Goal: Information Seeking & Learning: Learn about a topic

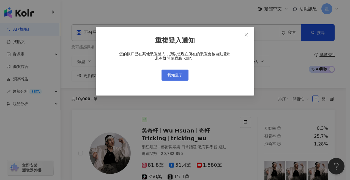
click at [180, 75] on span "我知道了" at bounding box center [174, 75] width 15 height 4
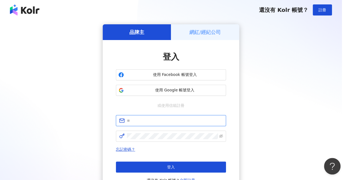
type input "**********"
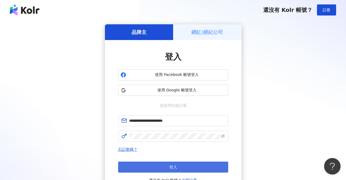
click at [167, 164] on button "登入" at bounding box center [173, 166] width 110 height 11
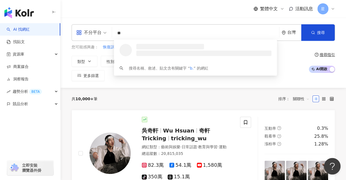
type input "*"
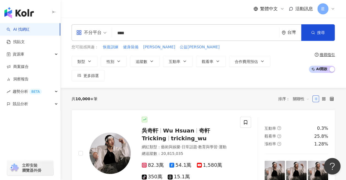
type input "***"
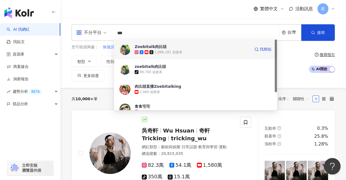
click at [154, 45] on div "Zoebitalk肉比頭" at bounding box center [151, 47] width 32 height 6
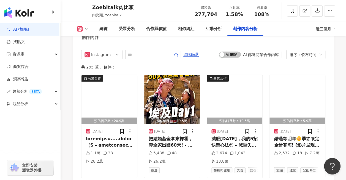
scroll to position [1707, 0]
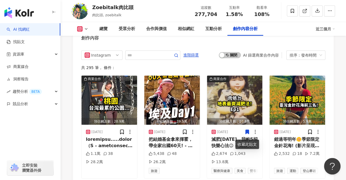
click at [285, 45] on div "創作內容" at bounding box center [203, 36] width 261 height 18
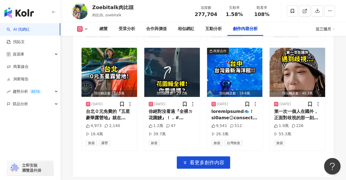
scroll to position [1928, 0]
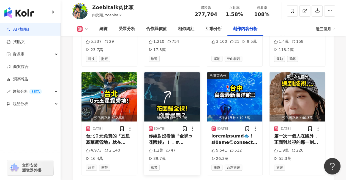
click at [186, 91] on img "button" at bounding box center [172, 96] width 56 height 49
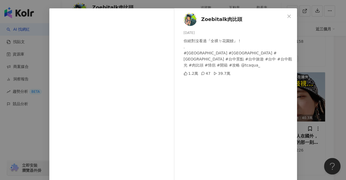
scroll to position [0, 0]
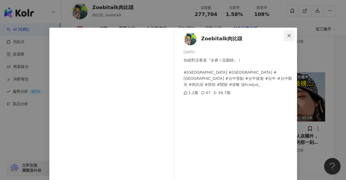
click at [287, 35] on icon "close" at bounding box center [288, 35] width 3 height 3
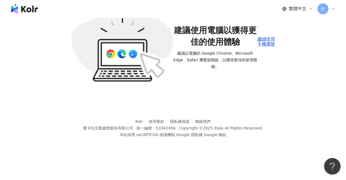
scroll to position [25, 0]
